Goal: Information Seeking & Learning: Learn about a topic

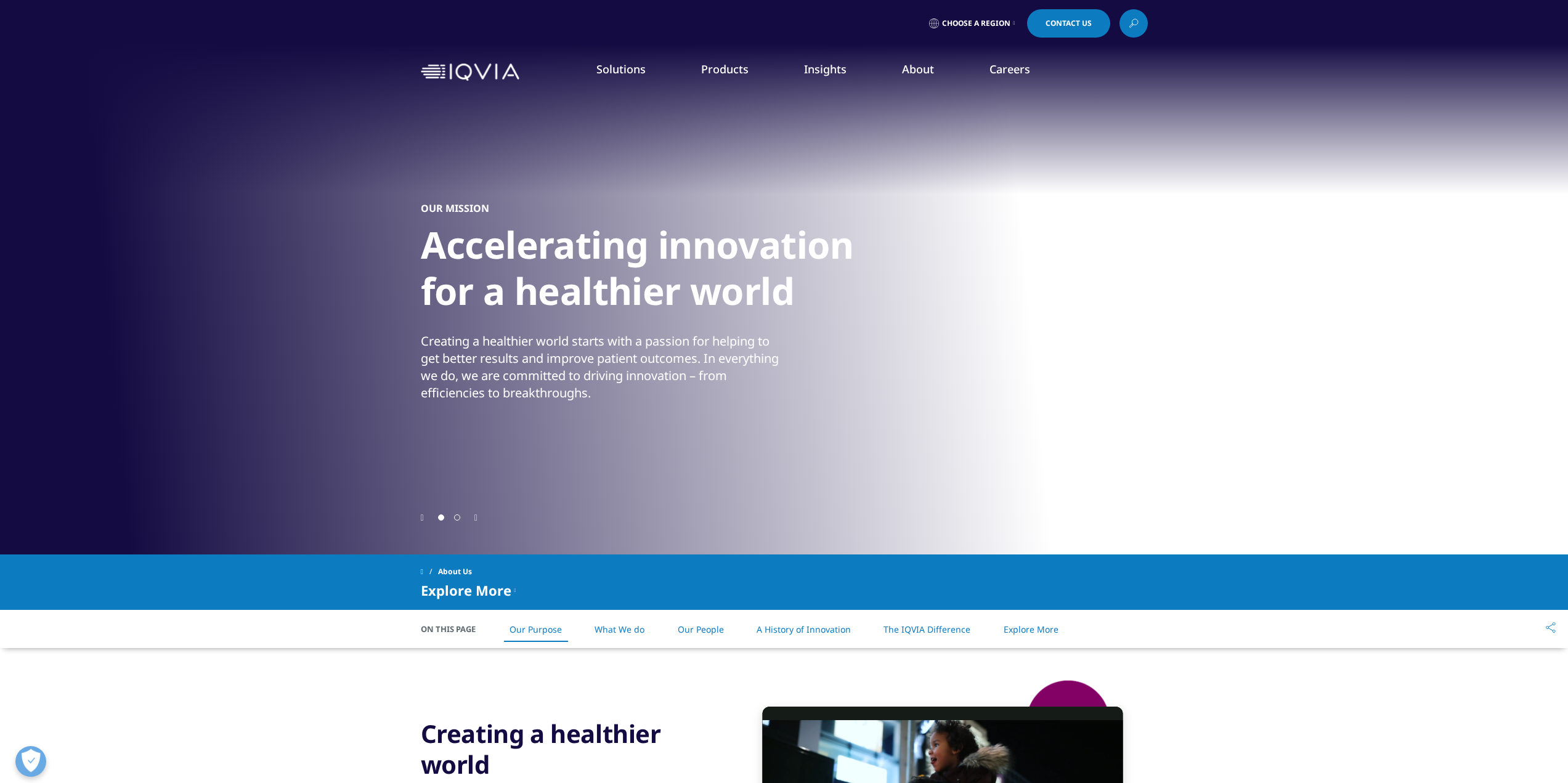
click at [470, 164] on link "Our Story" at bounding box center [620, 166] width 378 height 14
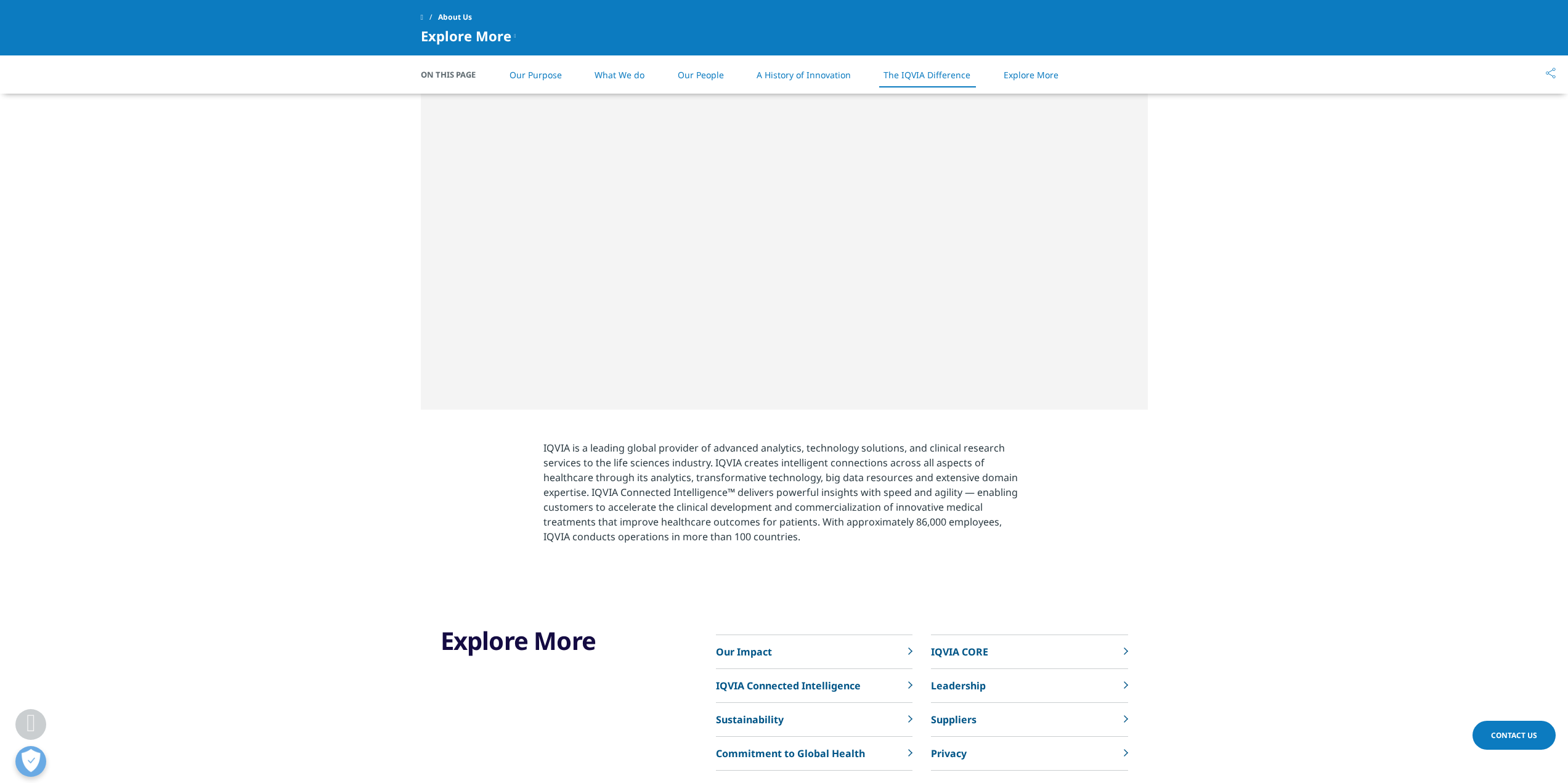
scroll to position [2217, 0]
